Goal: Task Accomplishment & Management: Manage account settings

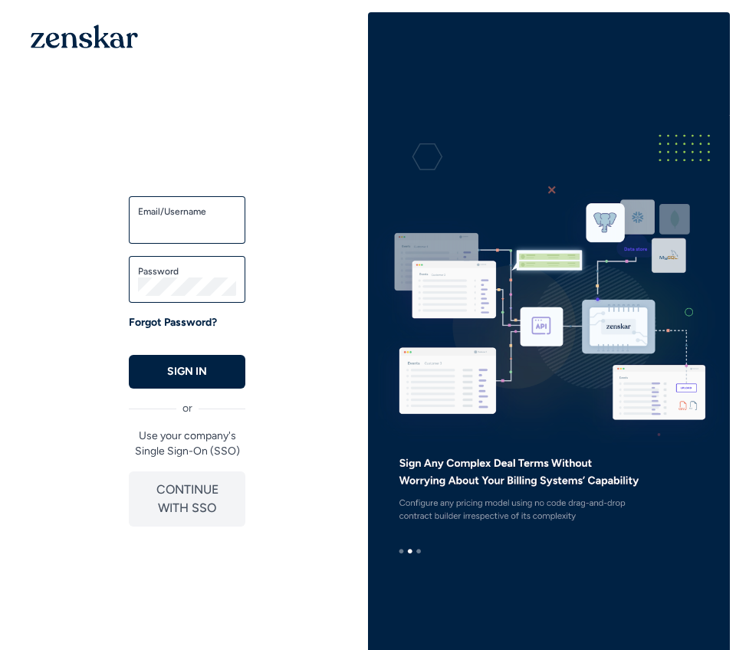
type input "**********"
click at [177, 376] on p "SIGN IN" at bounding box center [187, 371] width 40 height 15
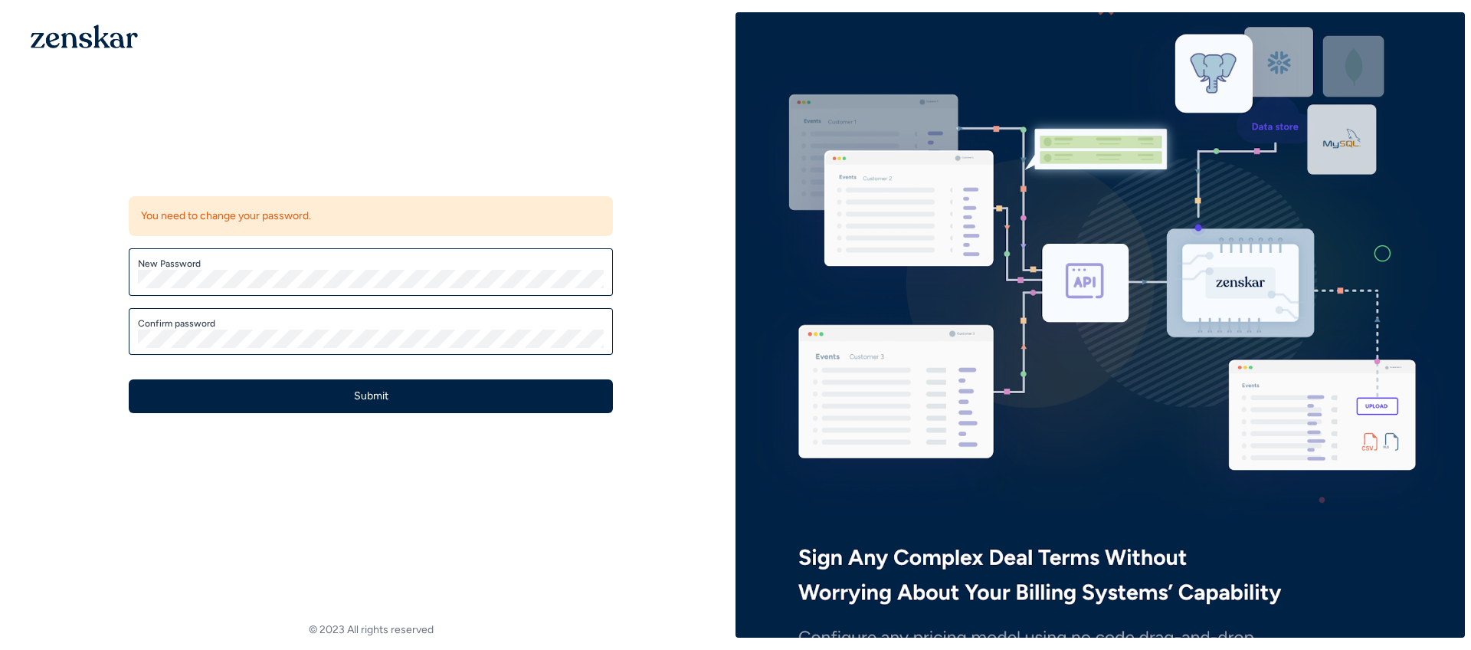
click at [294, 267] on label "New Password" at bounding box center [371, 263] width 466 height 12
click at [129, 379] on button "Submit" at bounding box center [371, 396] width 484 height 34
